Goal: Transaction & Acquisition: Obtain resource

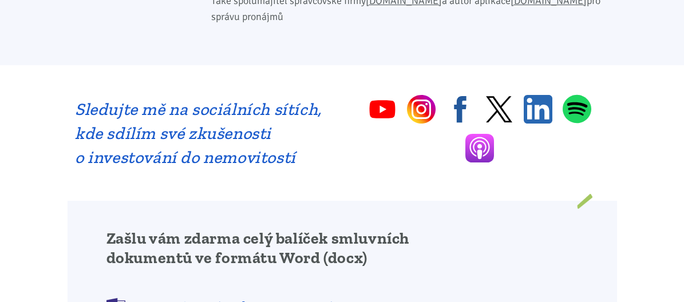
scroll to position [916, 0]
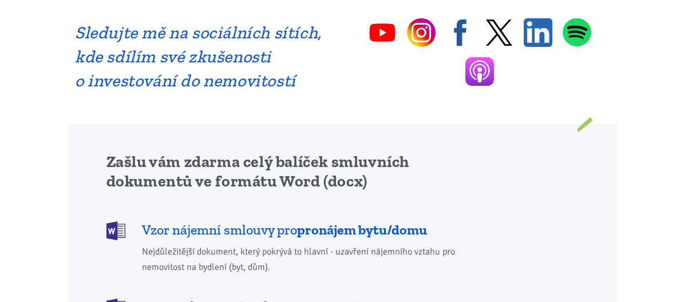
click at [107, 222] on img at bounding box center [116, 231] width 19 height 19
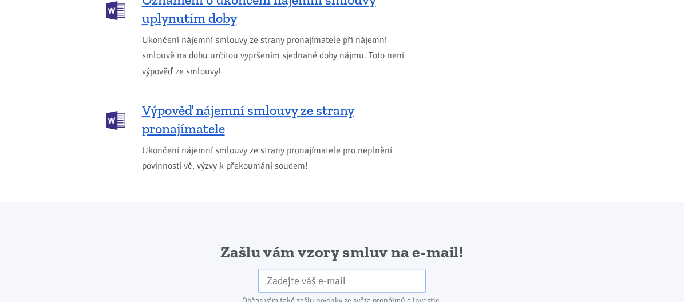
scroll to position [1913, 0]
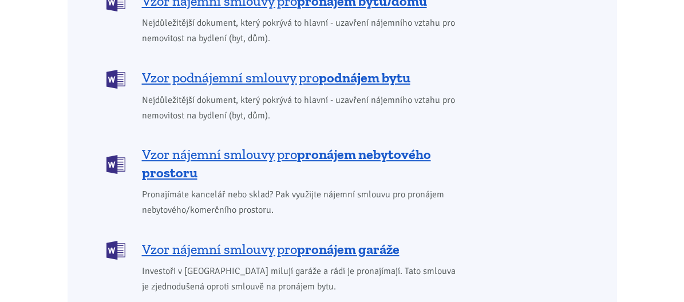
scroll to position [916, 0]
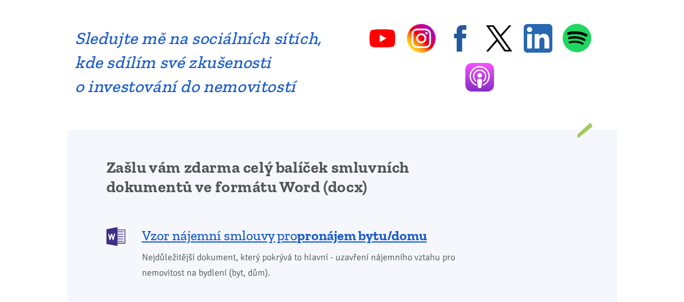
scroll to position [916, 0]
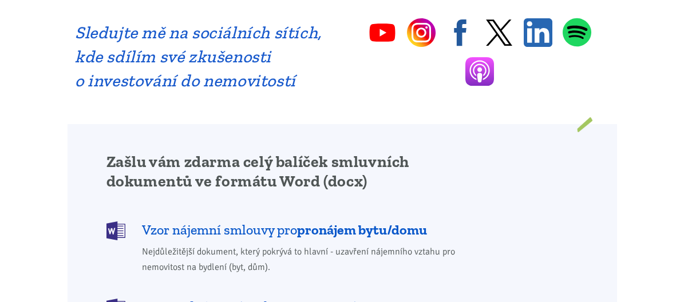
click at [107, 222] on img at bounding box center [116, 231] width 19 height 19
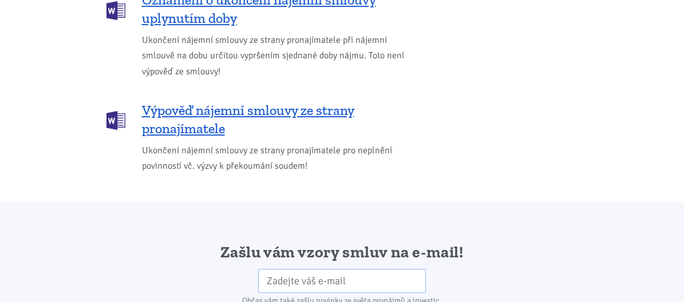
scroll to position [1913, 0]
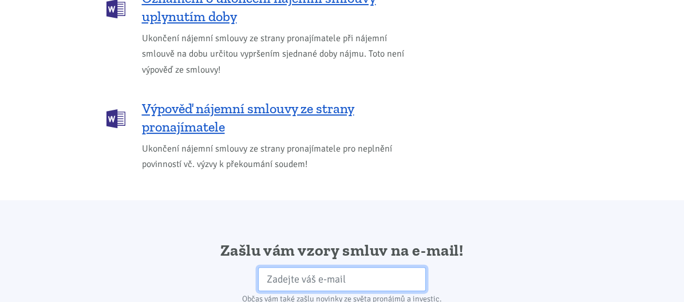
click at [258, 267] on input "email" at bounding box center [342, 279] width 168 height 25
type input "pension.marcela@seznam.cz"
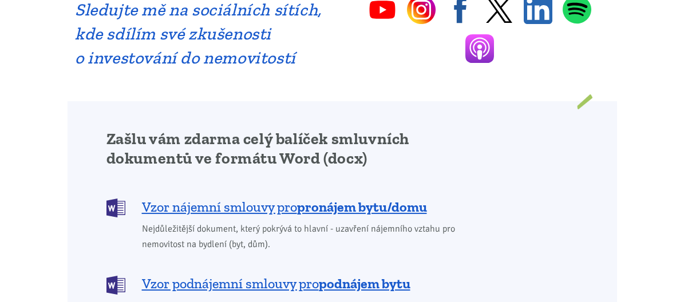
scroll to position [916, 0]
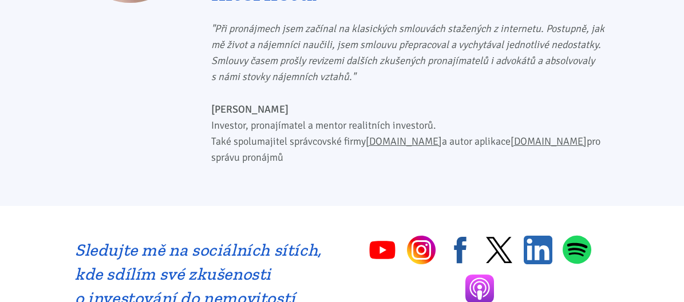
scroll to position [840, 0]
